Goal: Entertainment & Leisure: Consume media (video, audio)

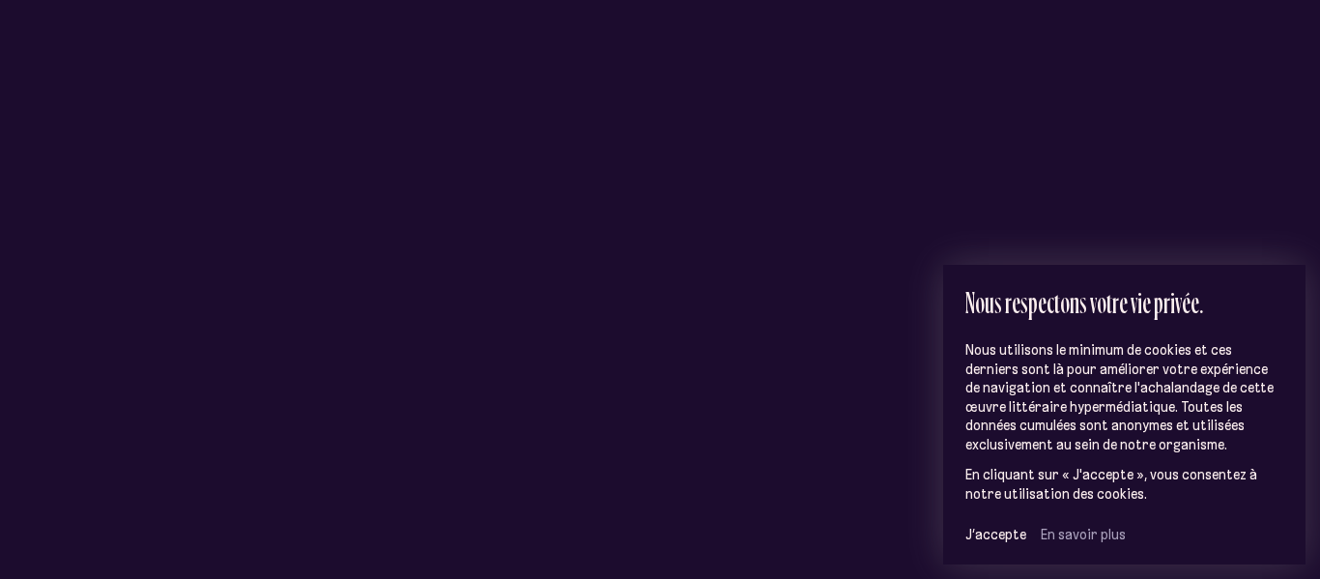
click at [954, 534] on div "Nous respectons votre vie privée. Nous utilisons le minimum de cookies et ces d…" at bounding box center [1124, 415] width 362 height 301
click at [966, 534] on span "J’accepte" at bounding box center [996, 534] width 61 height 17
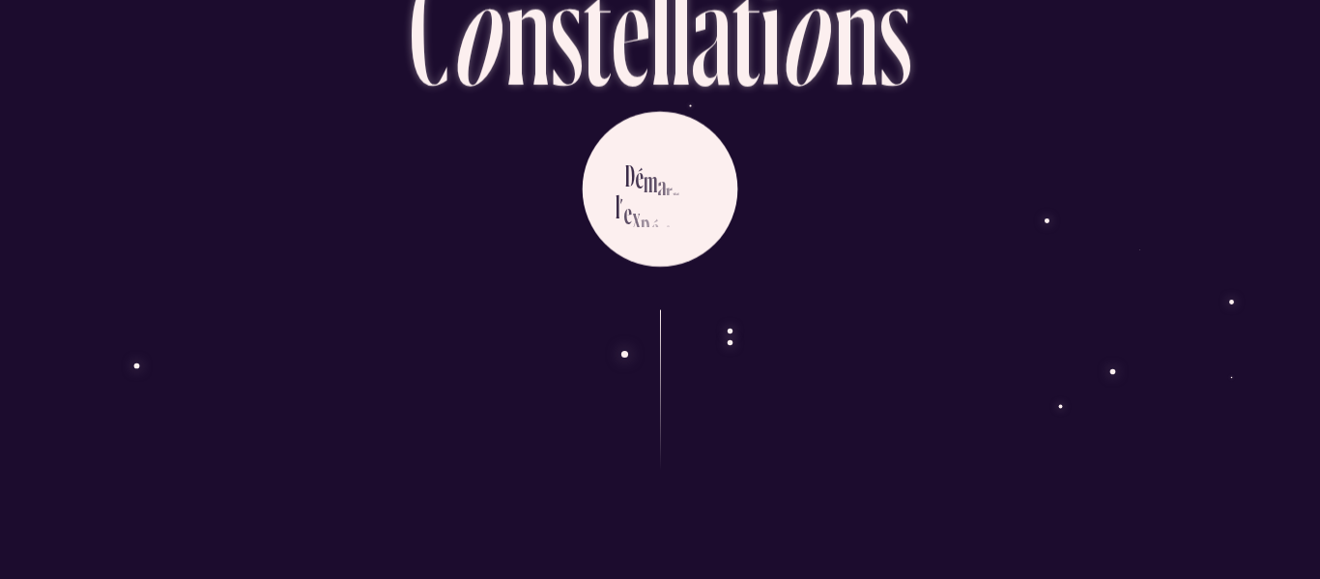
scroll to position [165, 0]
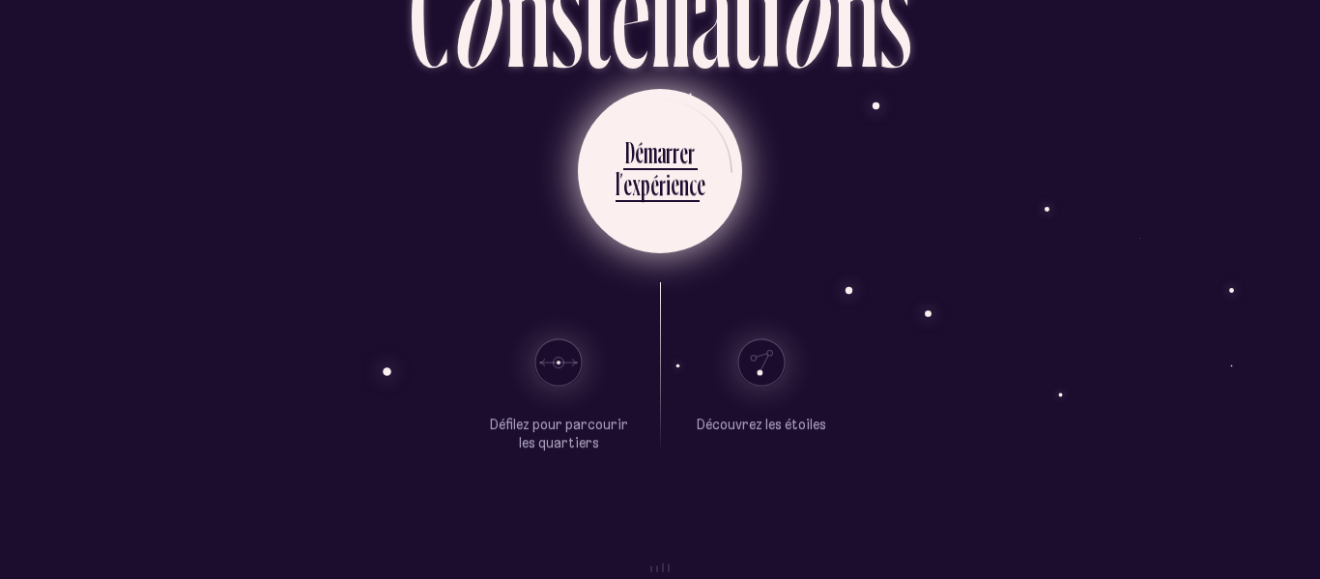
click at [671, 184] on div "e" at bounding box center [675, 184] width 9 height 38
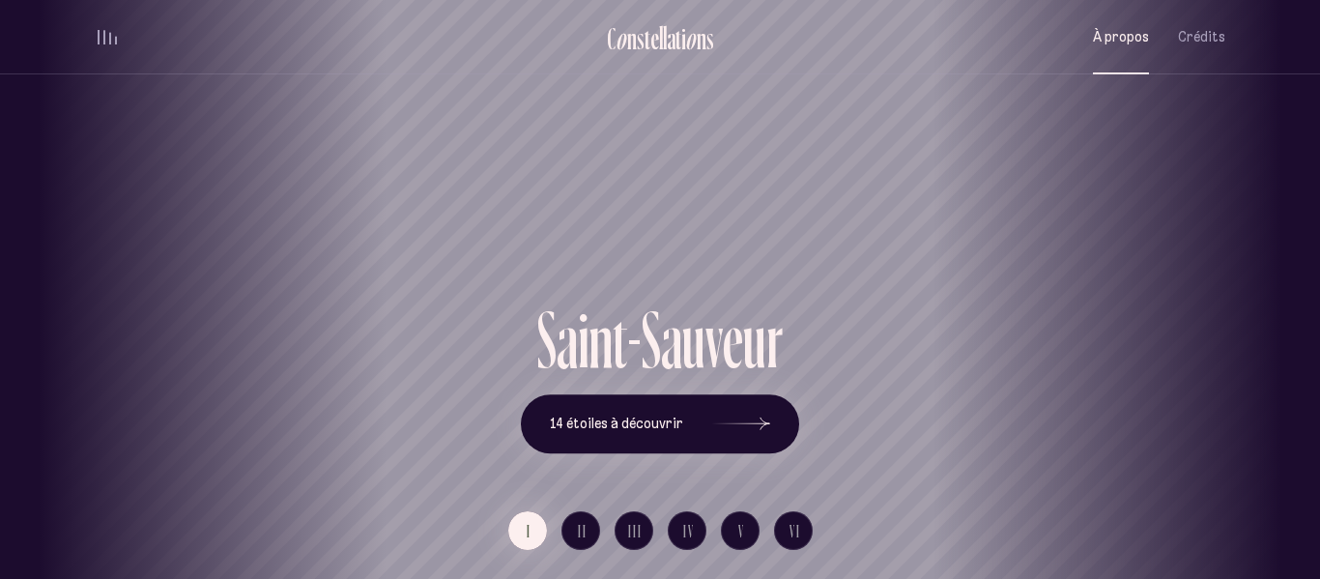
click at [1103, 39] on span "À propos" at bounding box center [1121, 37] width 56 height 16
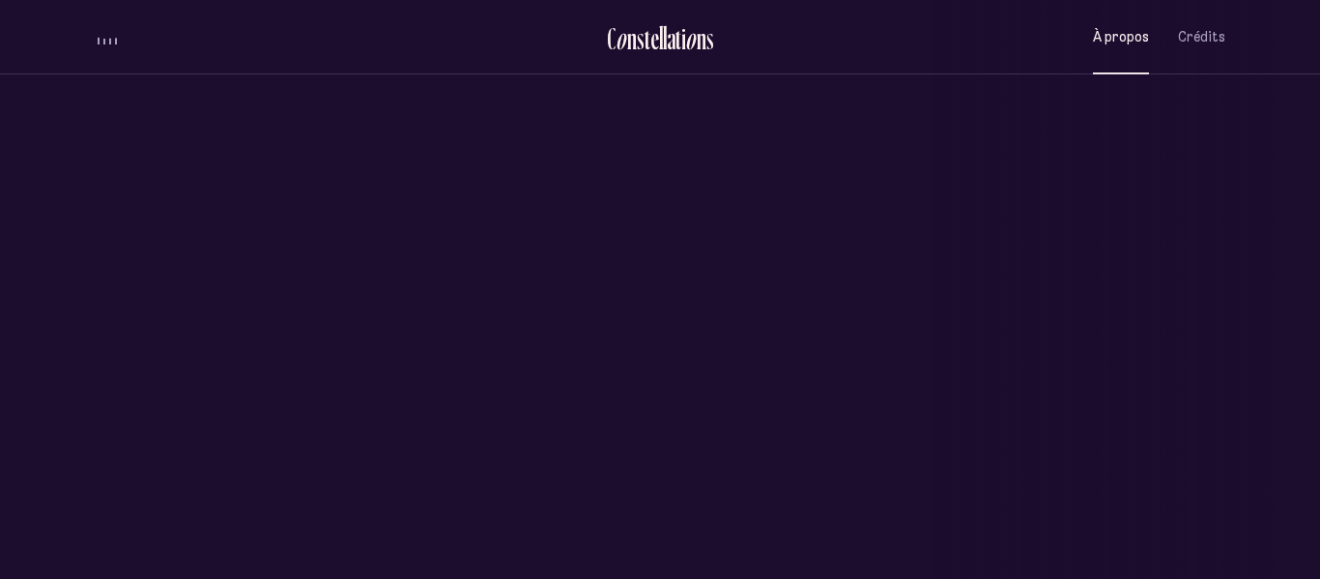
click at [1132, 174] on div "Saint-Sauveur" at bounding box center [659, 230] width 1291 height 138
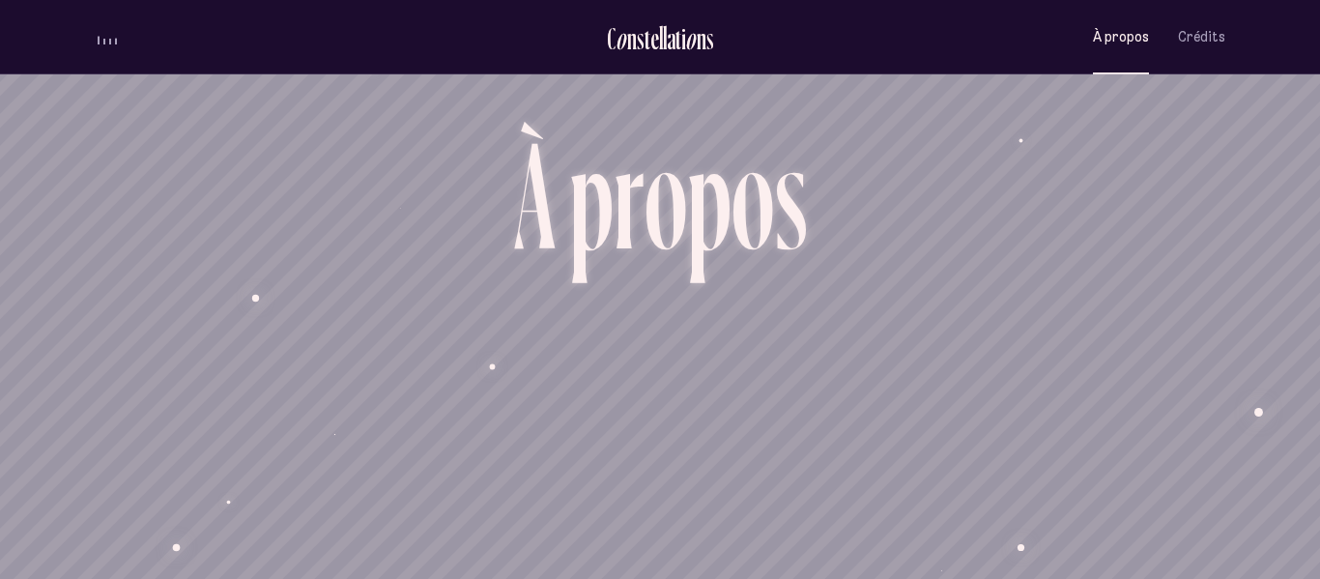
click at [101, 4] on ul "C o n s t e l l a t i o n s À propos Crédits Menu" at bounding box center [660, 37] width 1131 height 74
click at [619, 19] on li "C o n s t e l l a t i o n s" at bounding box center [660, 35] width 107 height 45
click at [640, 35] on div "s" at bounding box center [641, 38] width 8 height 32
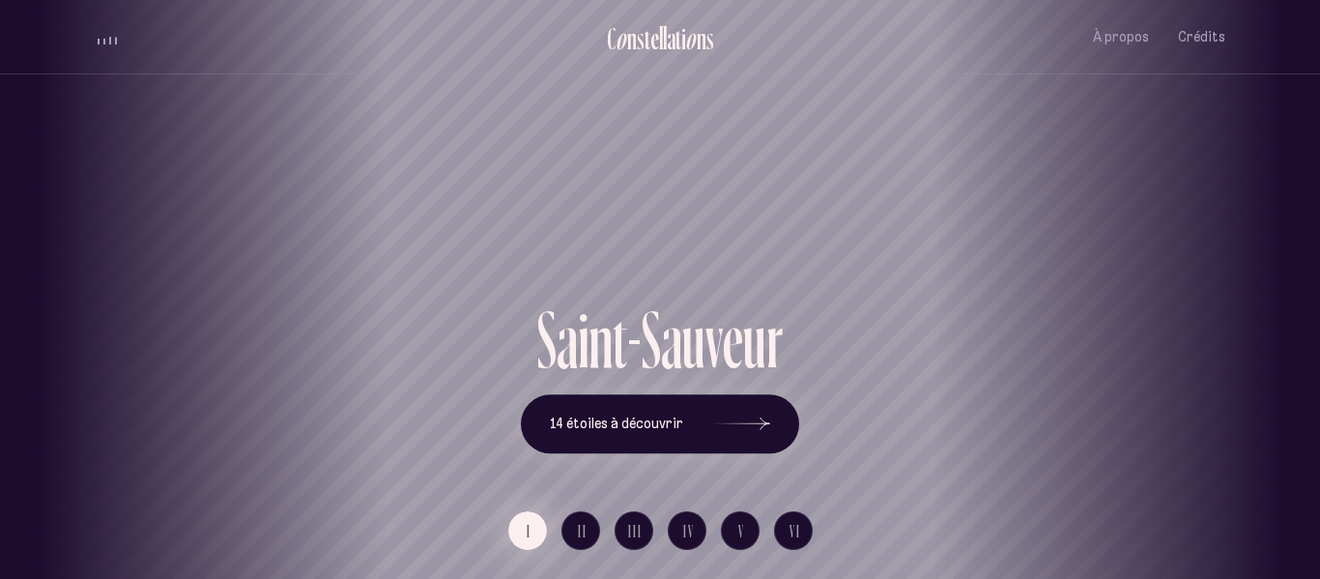
click at [534, 545] on button "I" at bounding box center [527, 530] width 39 height 39
click at [575, 543] on button "II" at bounding box center [581, 530] width 39 height 39
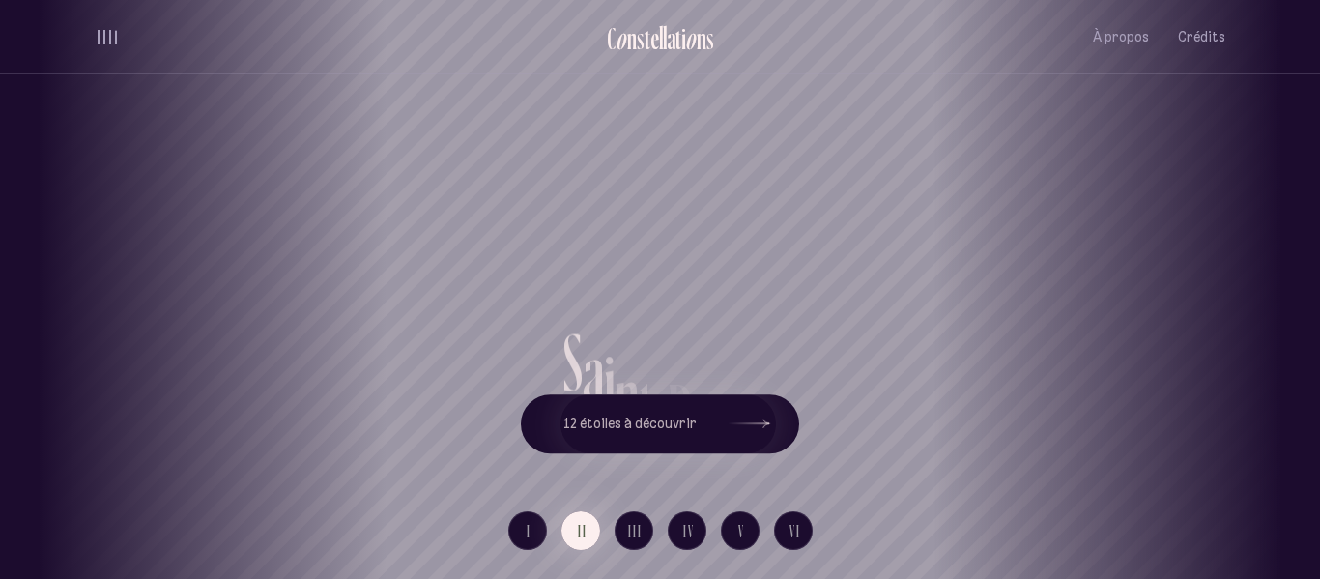
click at [640, 291] on div "[GEOGRAPHIC_DATA] [GEOGRAPHIC_DATA] [GEOGRAPHIC_DATA][PERSON_NAME][GEOGRAPHIC_D…" at bounding box center [660, 289] width 1320 height 579
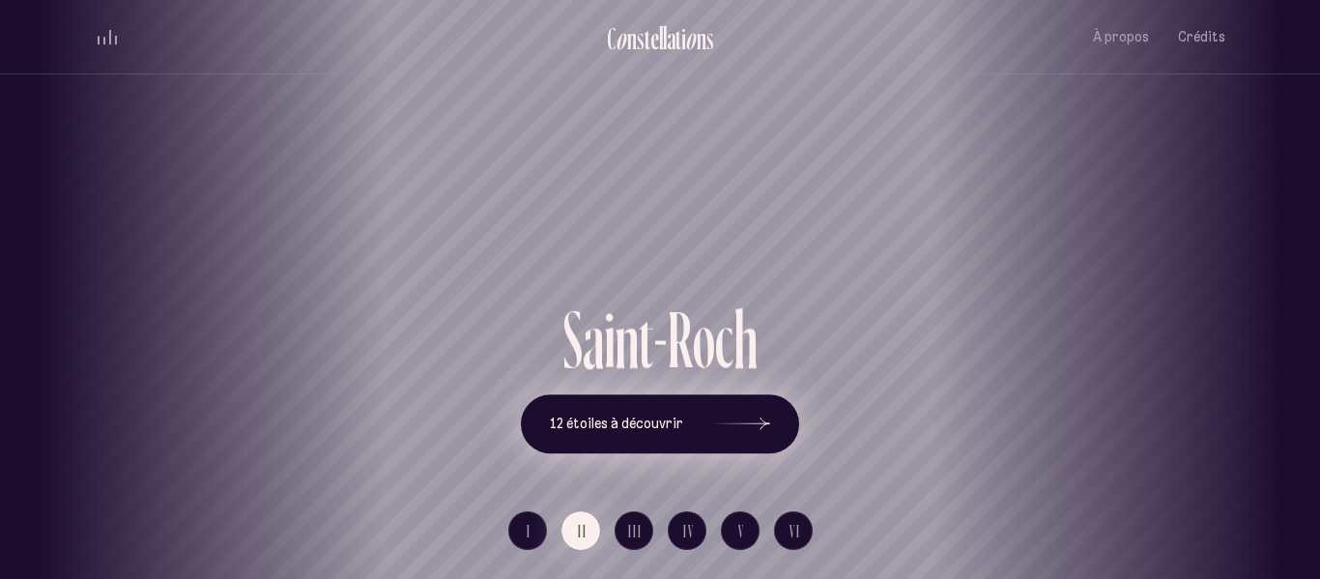
click at [767, 423] on div at bounding box center [741, 425] width 58 height 14
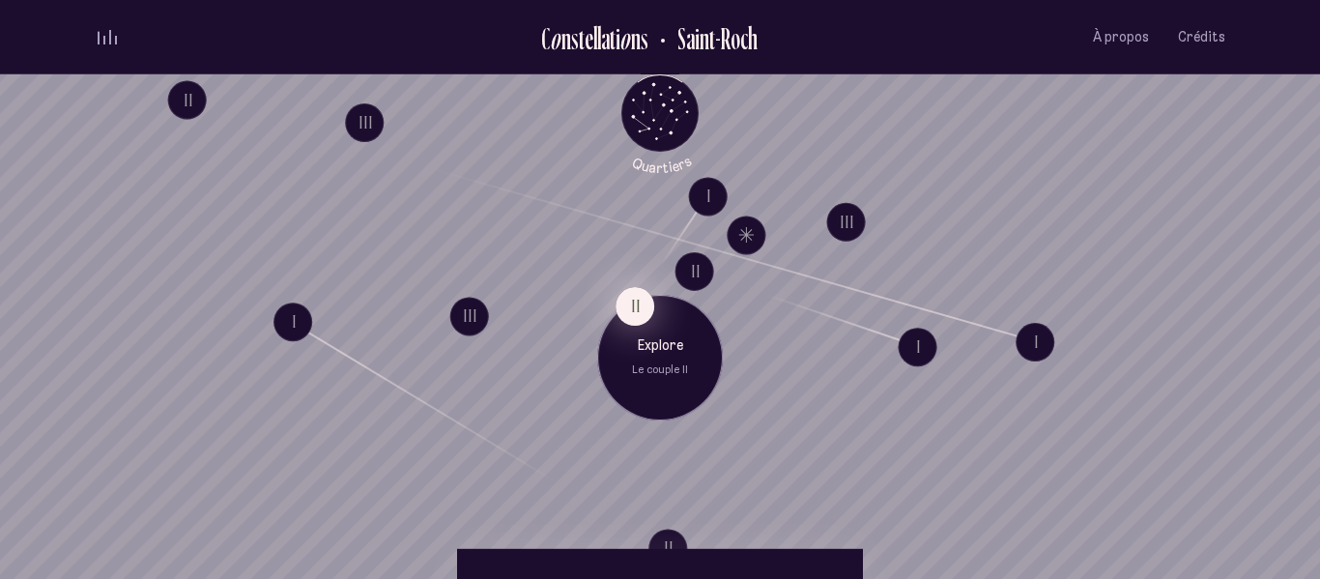
click at [639, 303] on button "II" at bounding box center [635, 306] width 39 height 39
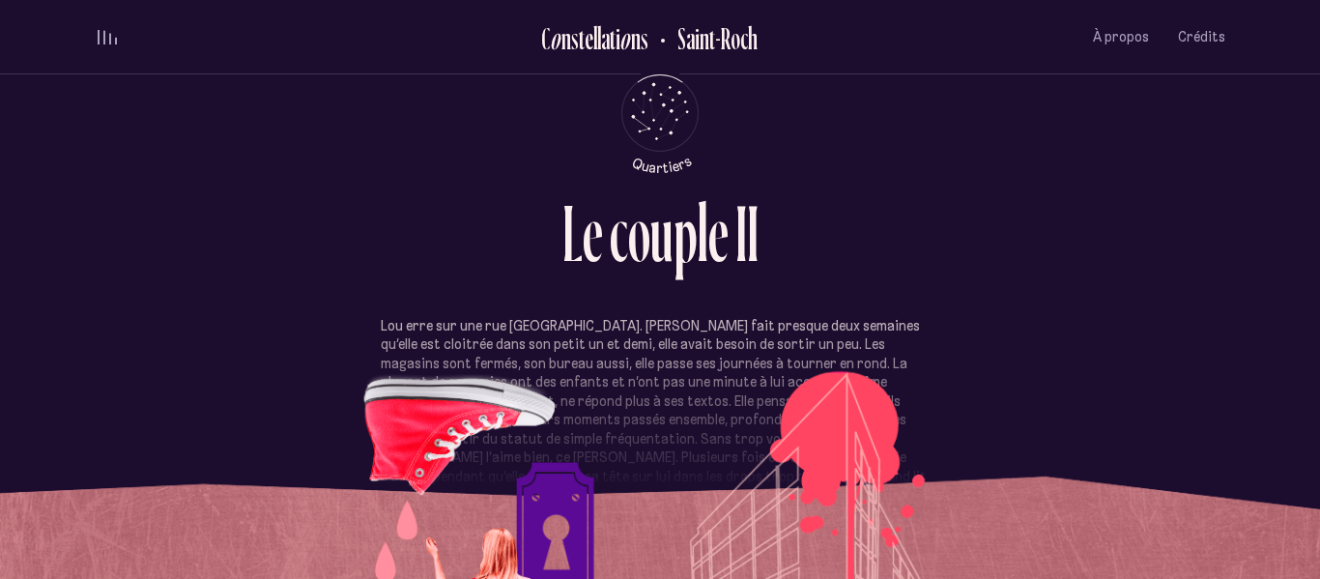
click at [912, 329] on p "Lou erre sur une rue [GEOGRAPHIC_DATA]. [PERSON_NAME] fait presque deux semaine…" at bounding box center [660, 421] width 559 height 208
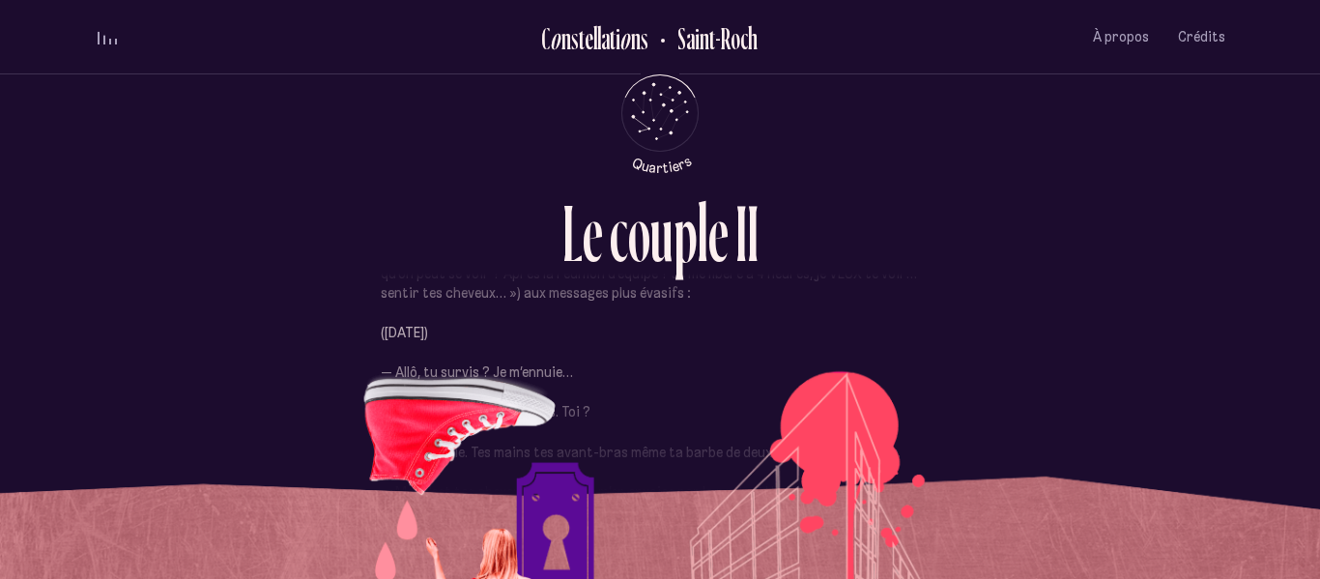
scroll to position [464, 0]
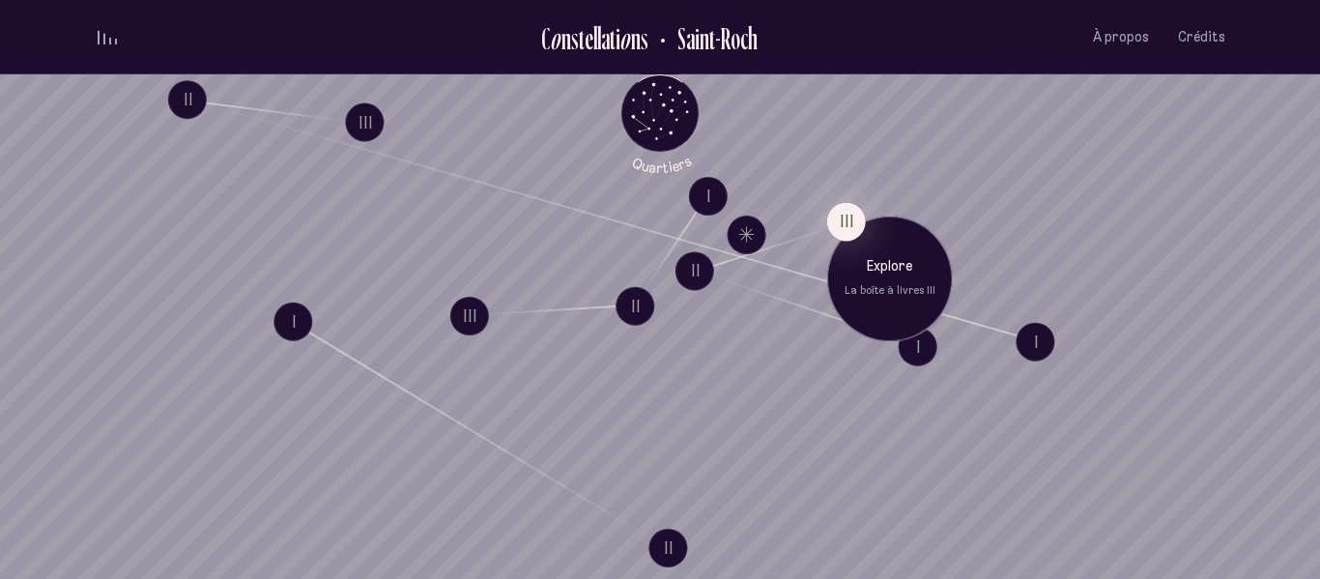
click at [918, 350] on div "Explore La boîte à livres III" at bounding box center [890, 304] width 126 height 126
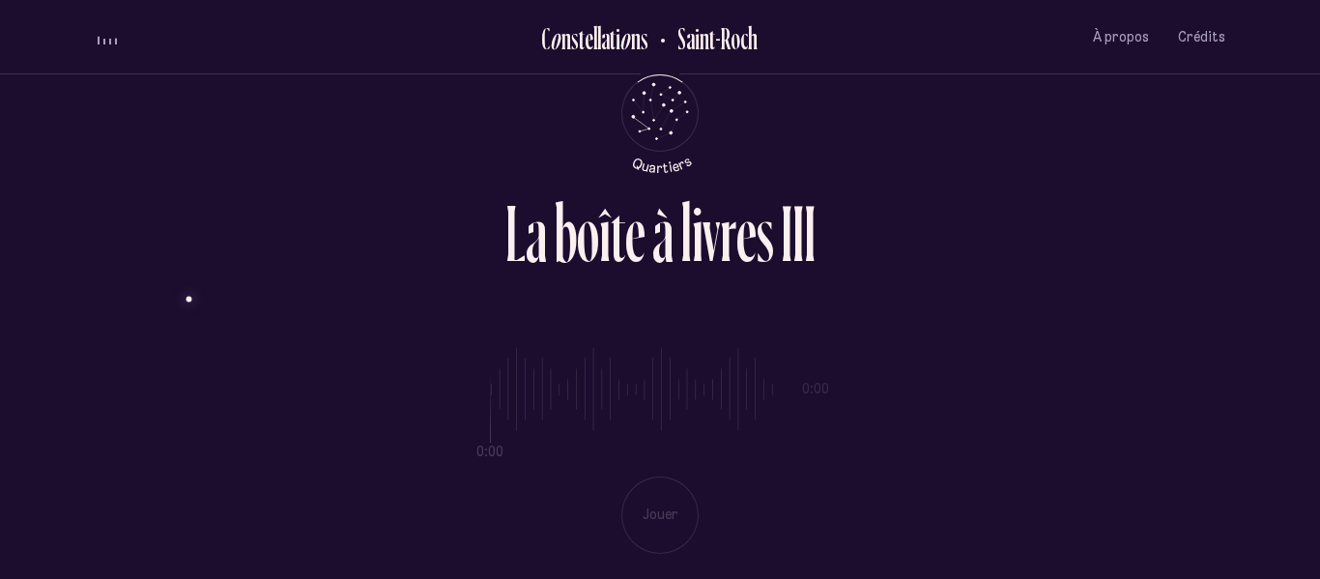
click at [860, 265] on div "L a b o î t e à l i v r e s I I I" at bounding box center [660, 255] width 1131 height 124
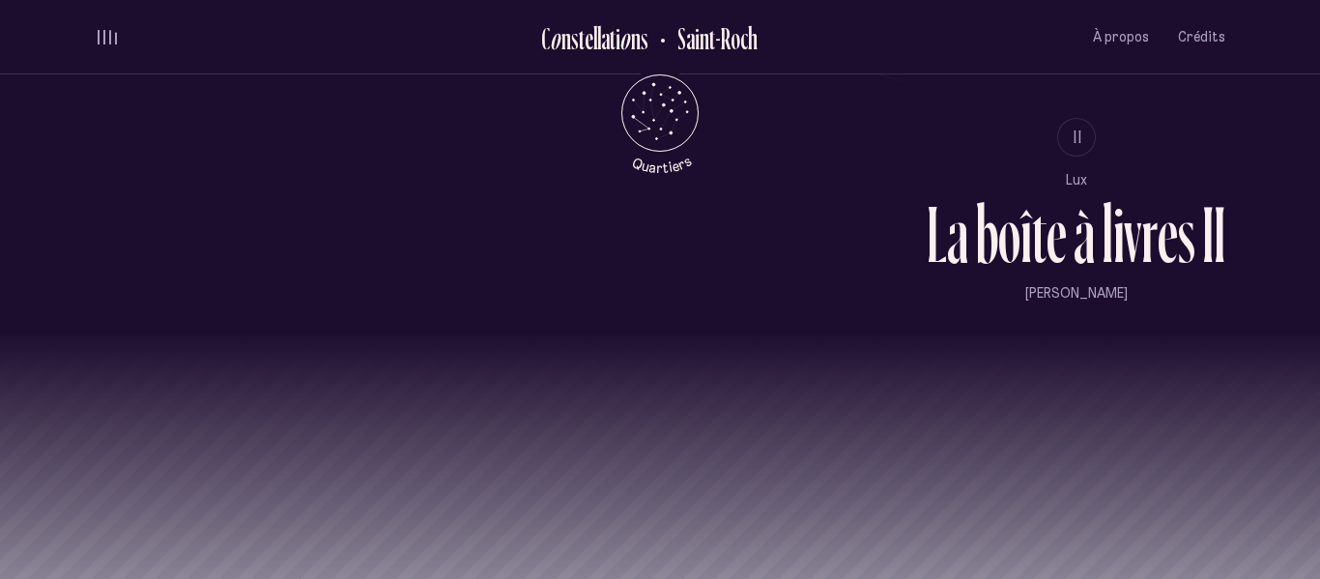
scroll to position [1762, 0]
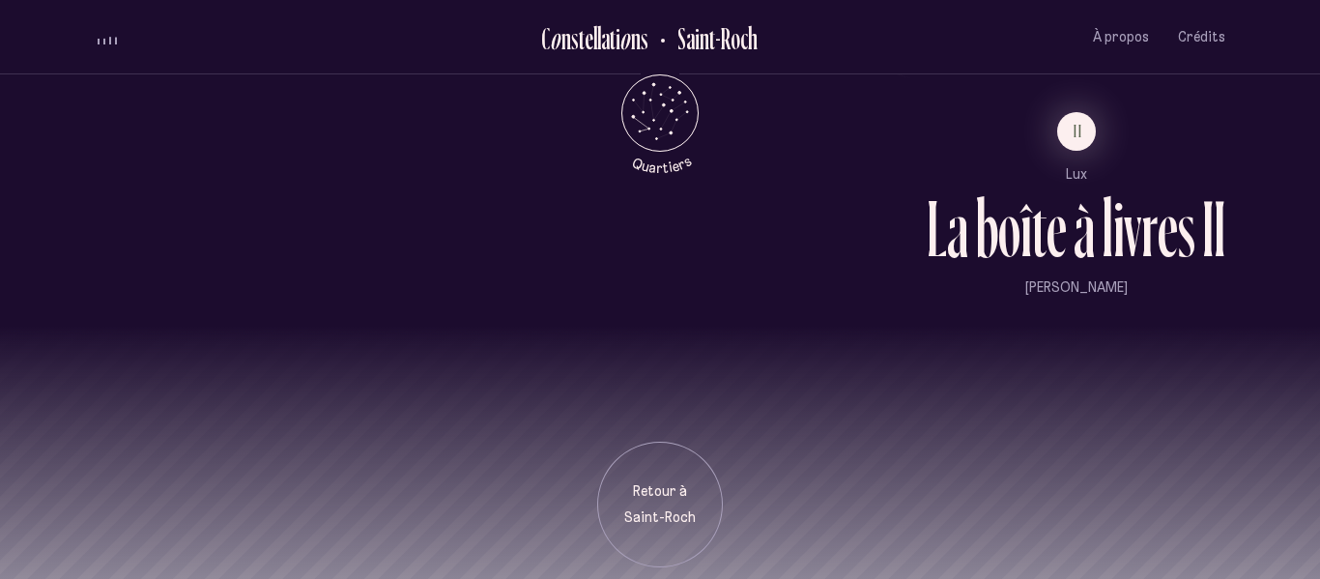
click at [1079, 221] on div "à" at bounding box center [1084, 228] width 21 height 80
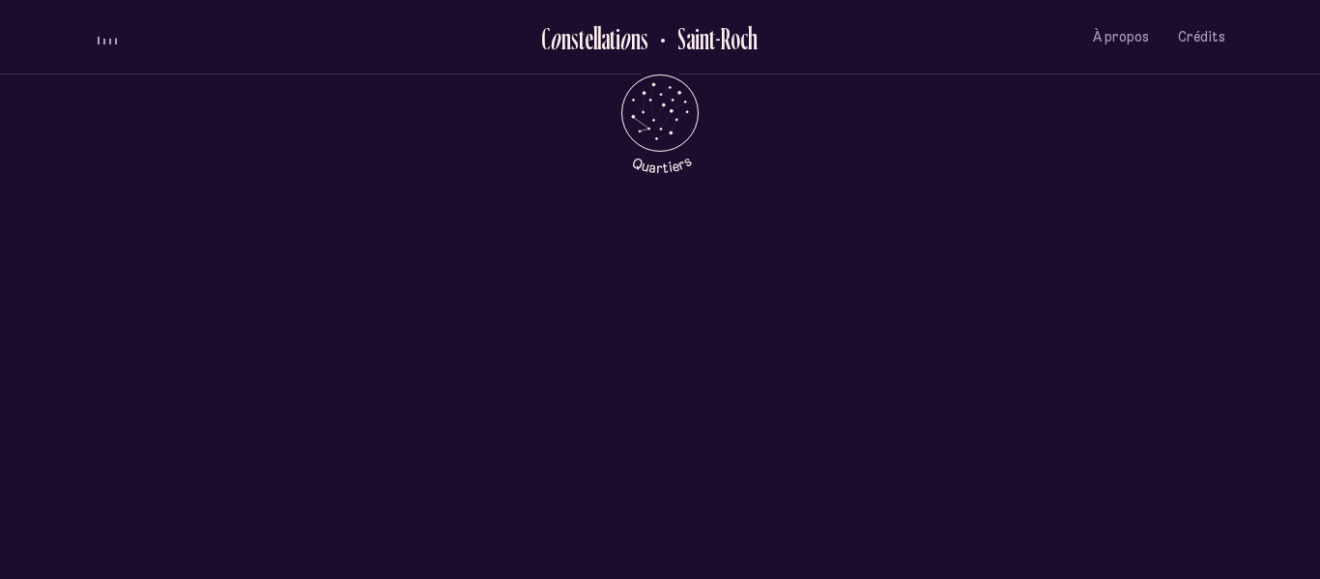
scroll to position [0, 0]
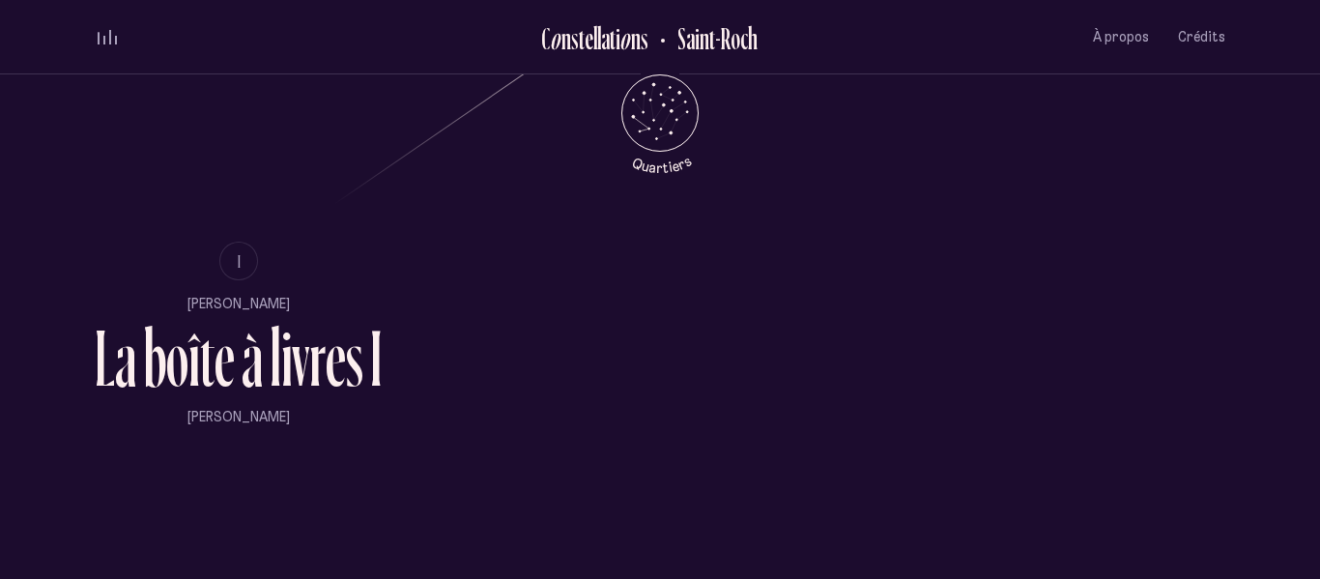
scroll to position [1198, 0]
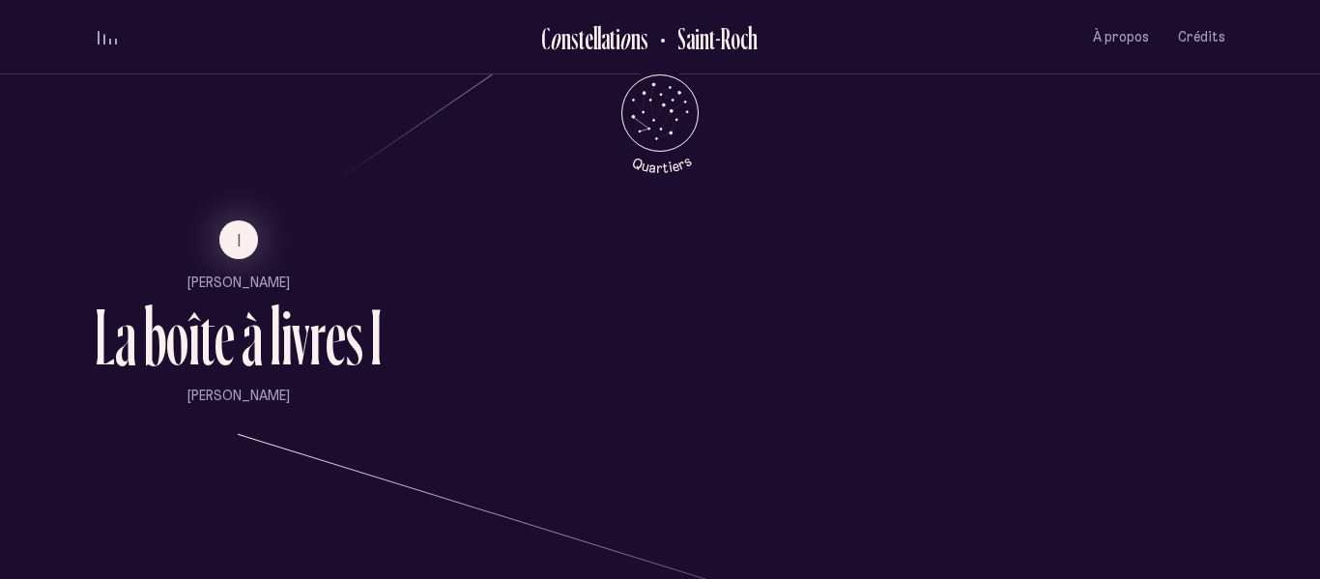
click at [273, 363] on div "l" at bounding box center [276, 337] width 12 height 80
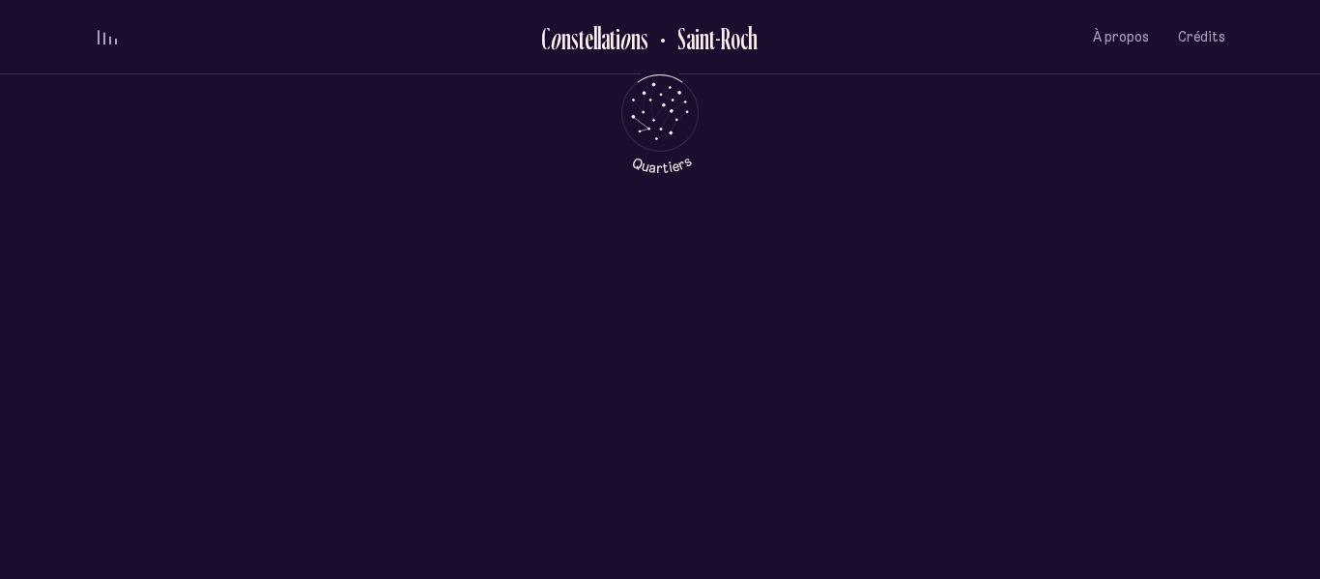
scroll to position [0, 0]
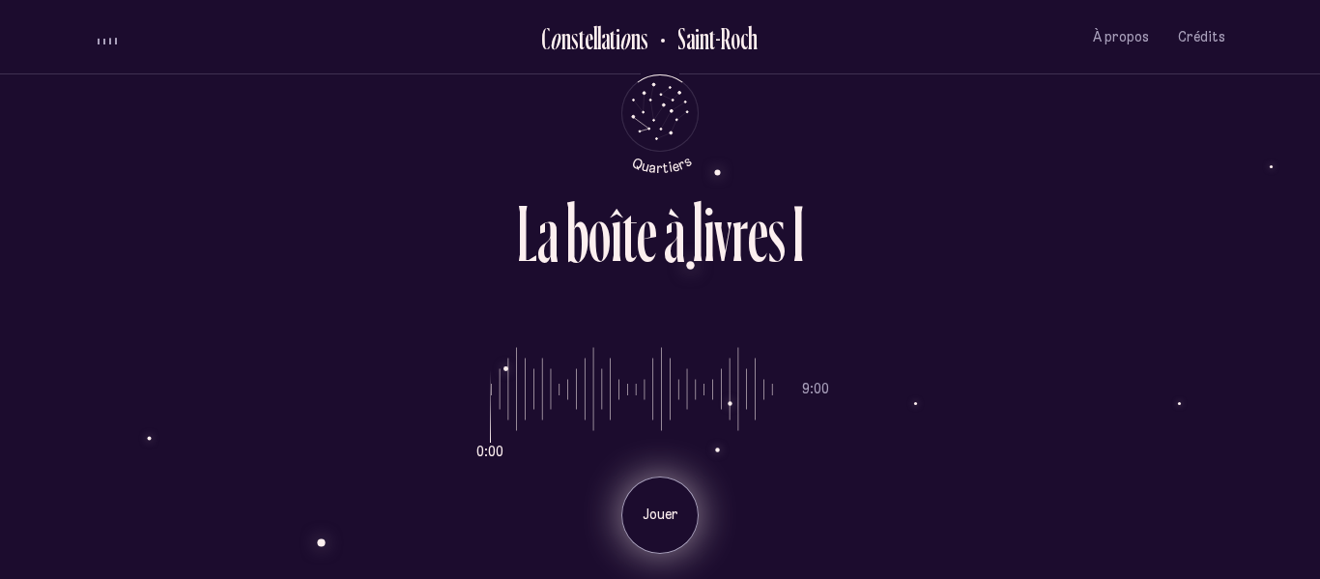
click at [666, 521] on p "Jouer" at bounding box center [660, 514] width 48 height 19
click at [570, 392] on input "range" at bounding box center [632, 389] width 282 height 145
click at [649, 491] on div "Pause" at bounding box center [659, 514] width 77 height 77
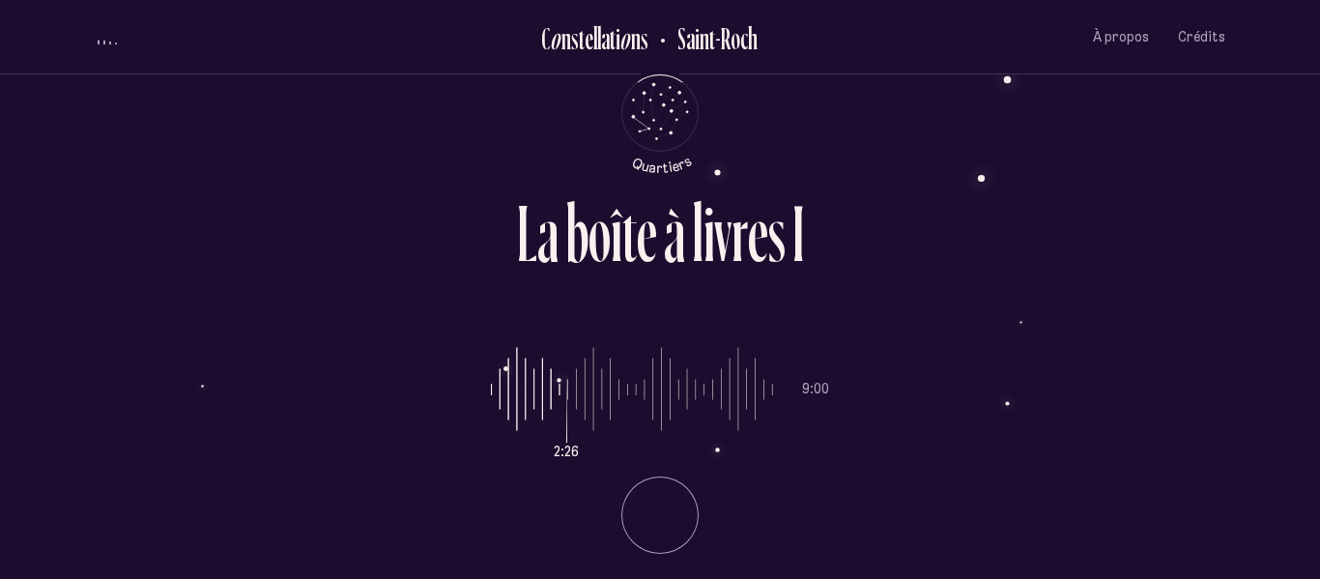
type input "*"
click at [502, 388] on input "range" at bounding box center [632, 389] width 282 height 145
